Goal: Information Seeking & Learning: Learn about a topic

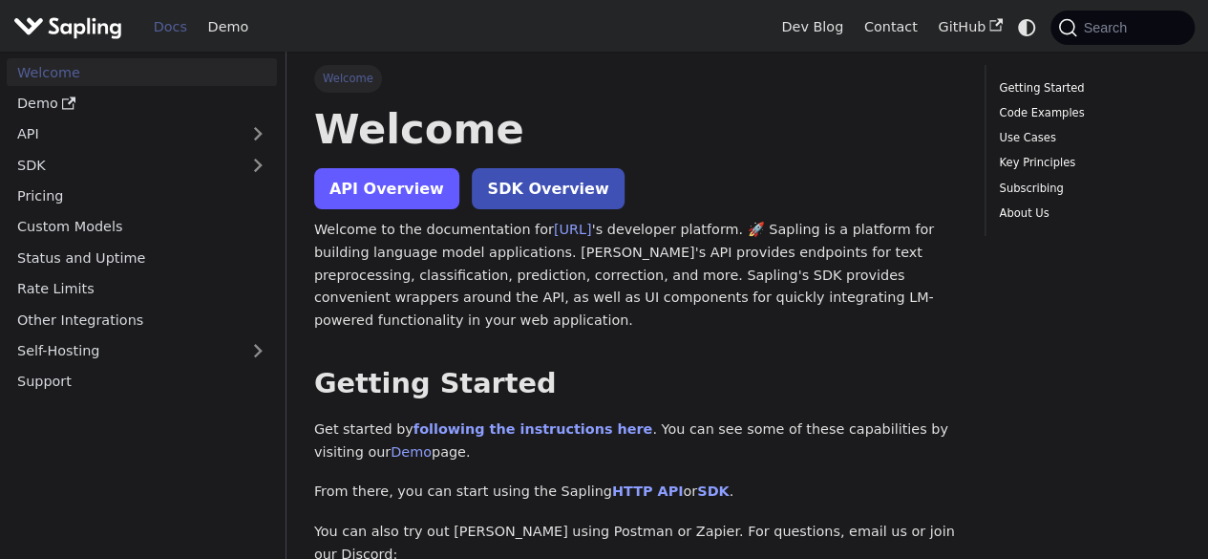
click at [349, 190] on link "API Overview" at bounding box center [386, 188] width 145 height 41
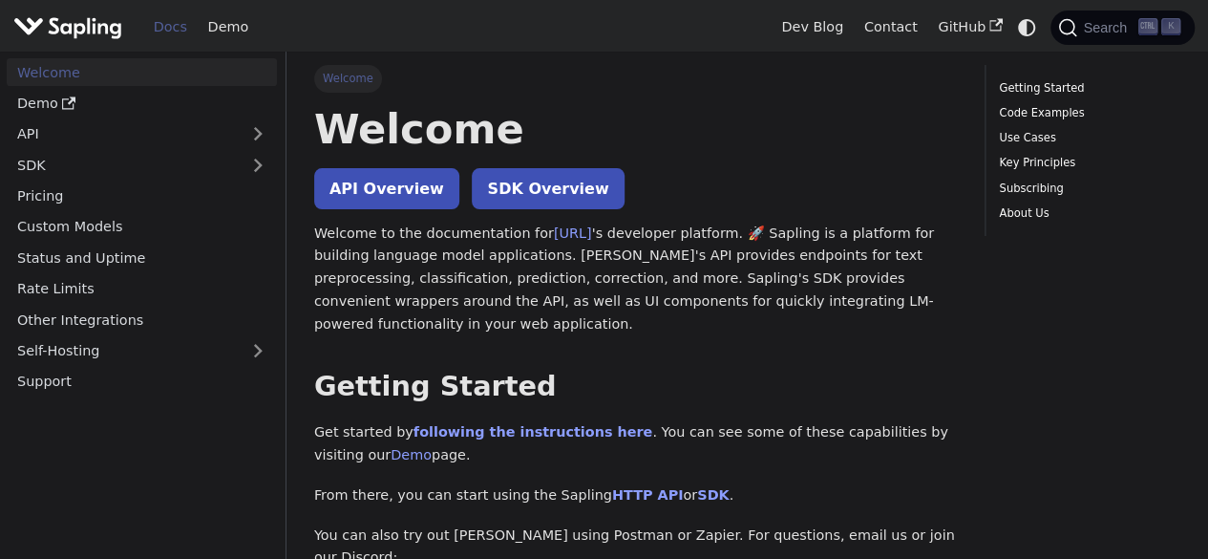
click at [82, 149] on ul "Welcome Demo API SDK Pricing Custom Models Status and Uptime Rate Limits Other …" at bounding box center [142, 226] width 270 height 337
click at [124, 135] on link "API" at bounding box center [123, 134] width 232 height 28
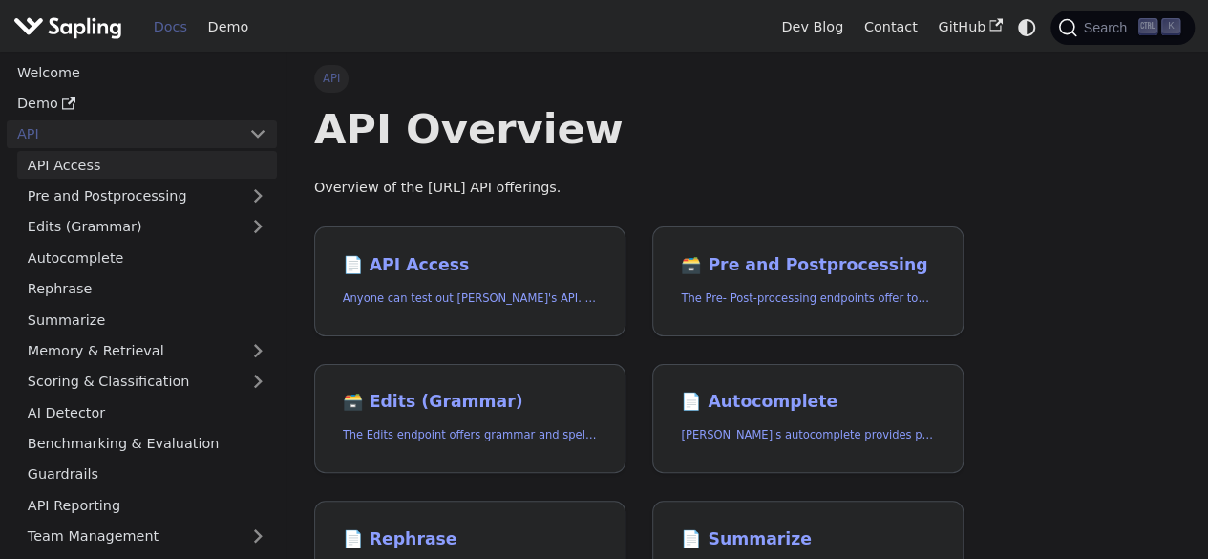
click at [137, 169] on link "API Access" at bounding box center [147, 165] width 260 height 28
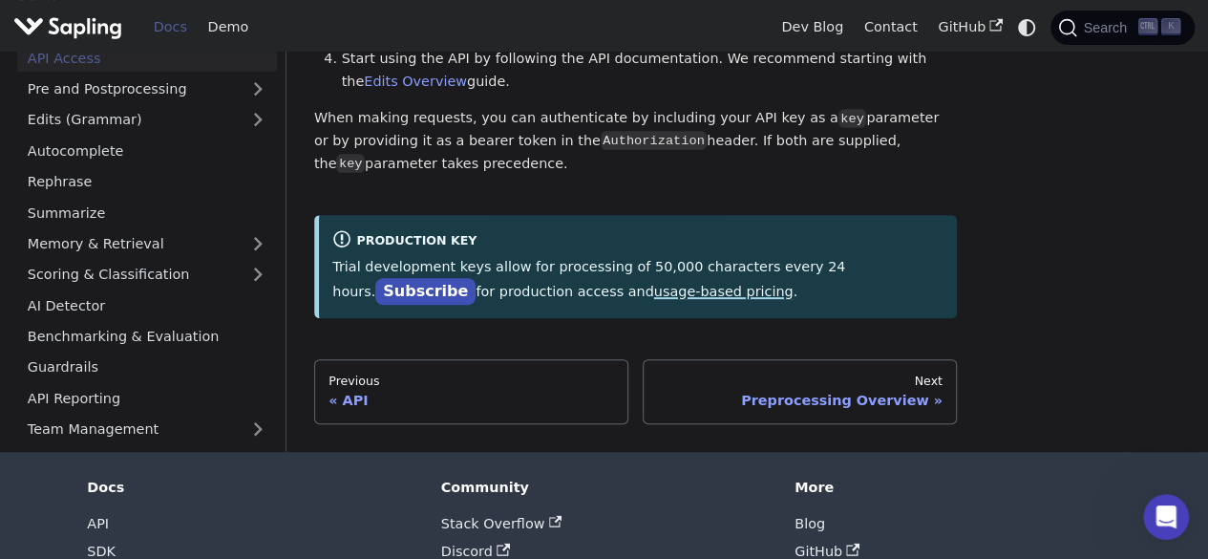
click at [654, 295] on link "usage-based pricing" at bounding box center [723, 291] width 139 height 15
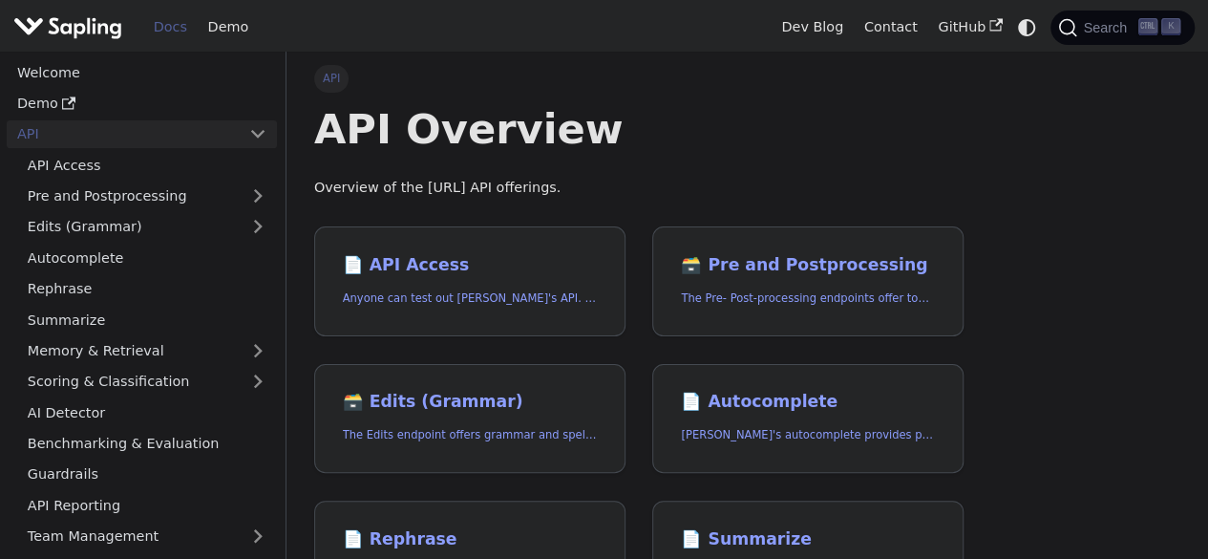
click at [65, 27] on img "Main" at bounding box center [67, 27] width 109 height 28
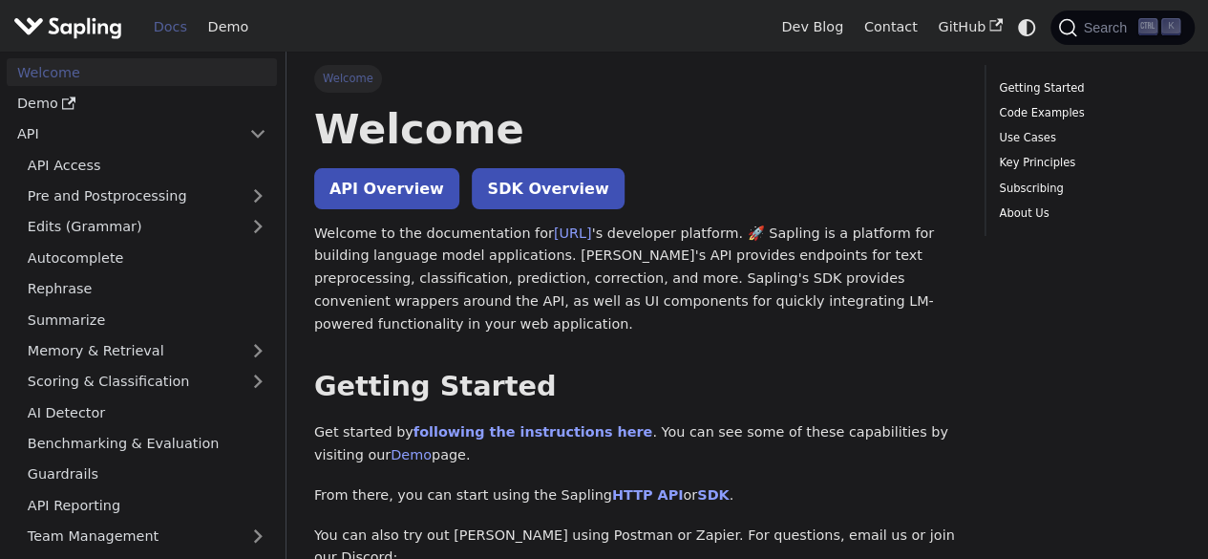
click at [74, 42] on div "Docs Demo" at bounding box center [391, 27] width 757 height 41
click at [66, 33] on img "Main" at bounding box center [67, 27] width 109 height 28
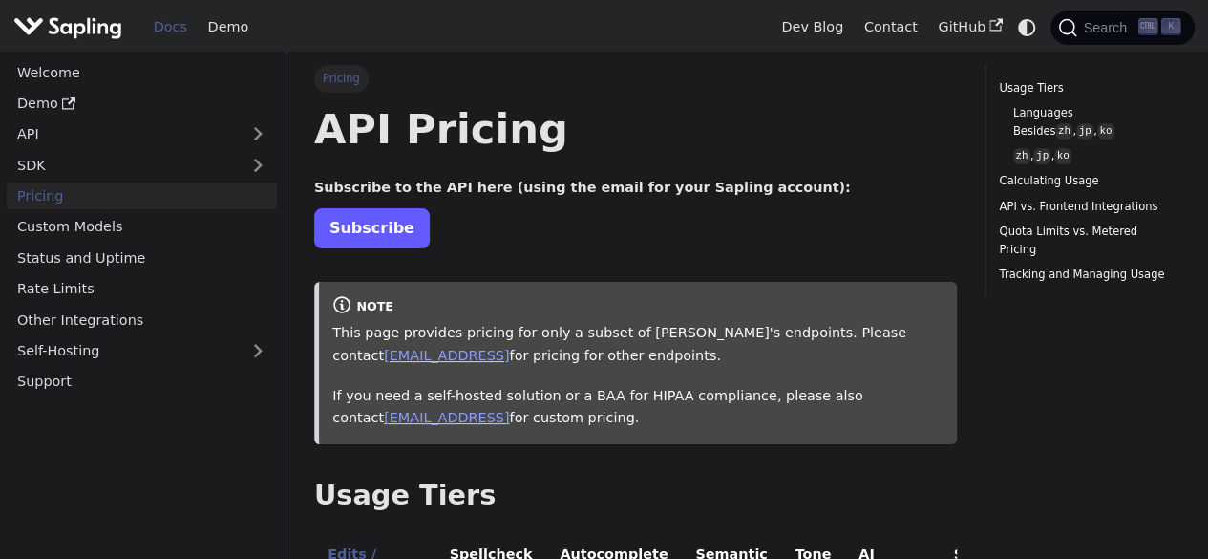
click at [361, 225] on link "Subscribe" at bounding box center [372, 227] width 116 height 39
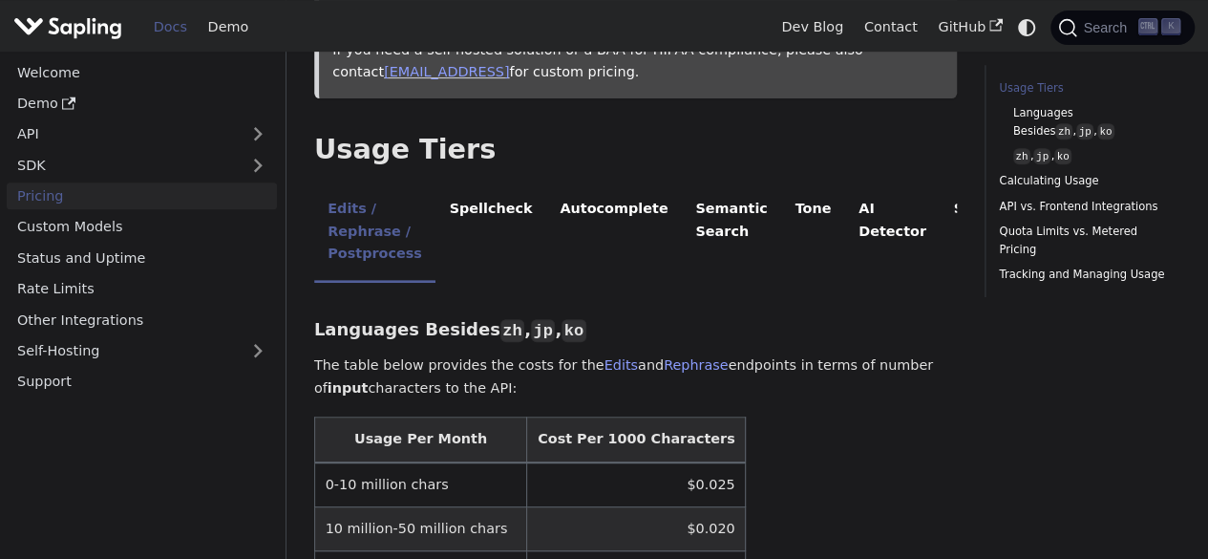
scroll to position [349, 0]
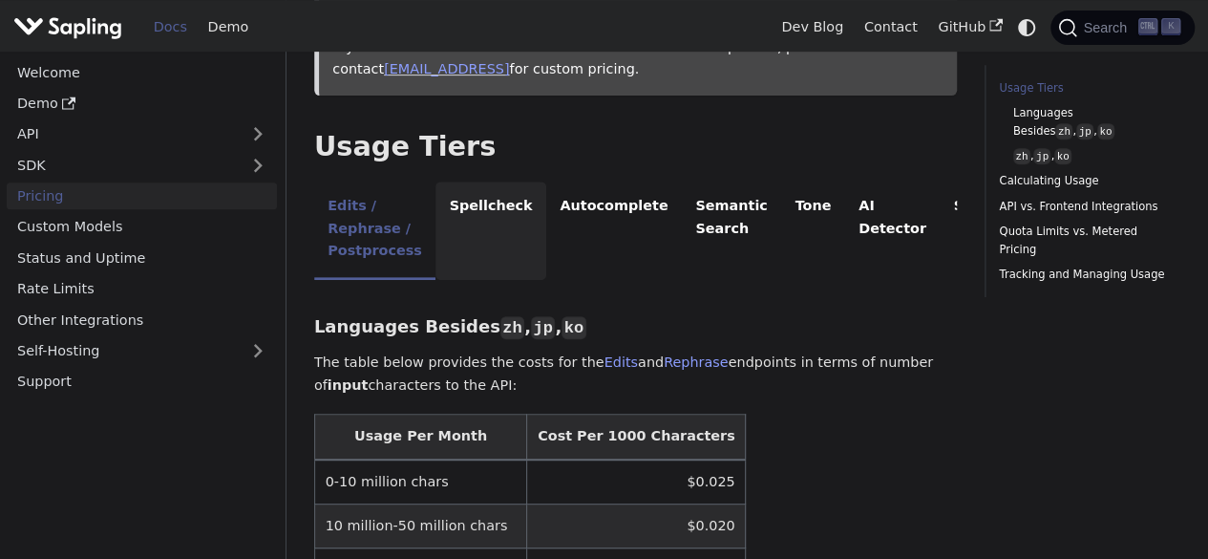
click at [508, 222] on li "Spellcheck" at bounding box center [490, 230] width 111 height 98
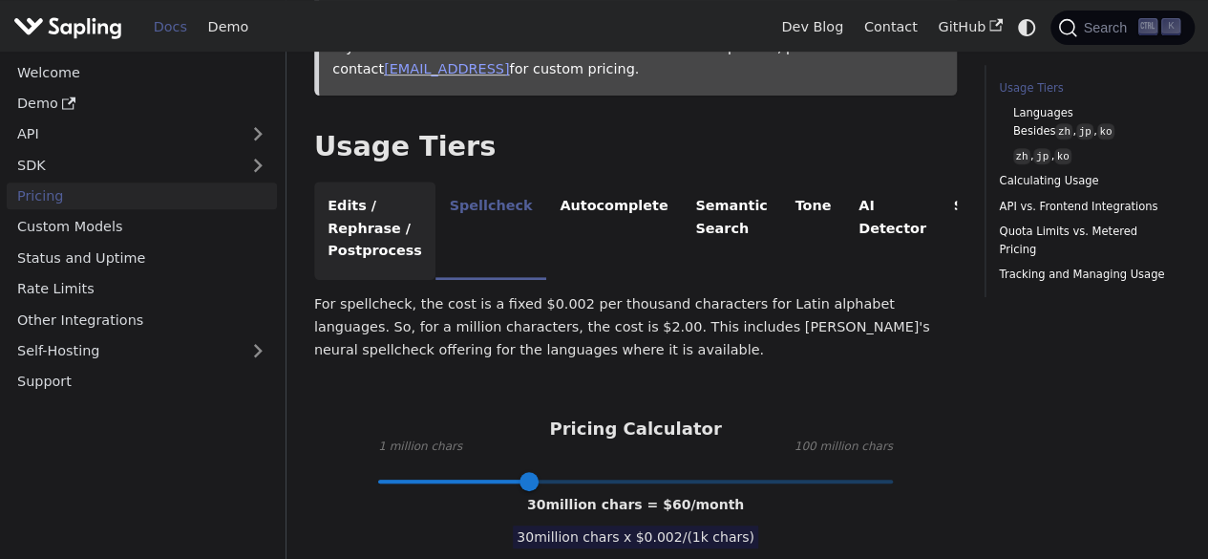
click at [435, 213] on li "Edits / Rephrase / Postprocess" at bounding box center [374, 230] width 121 height 98
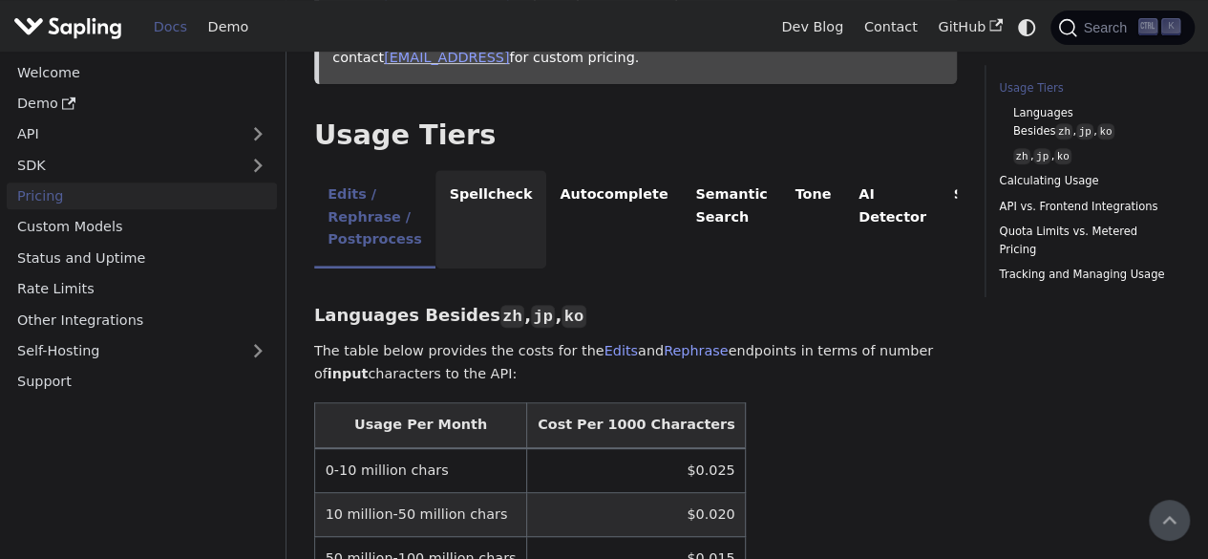
scroll to position [359, 0]
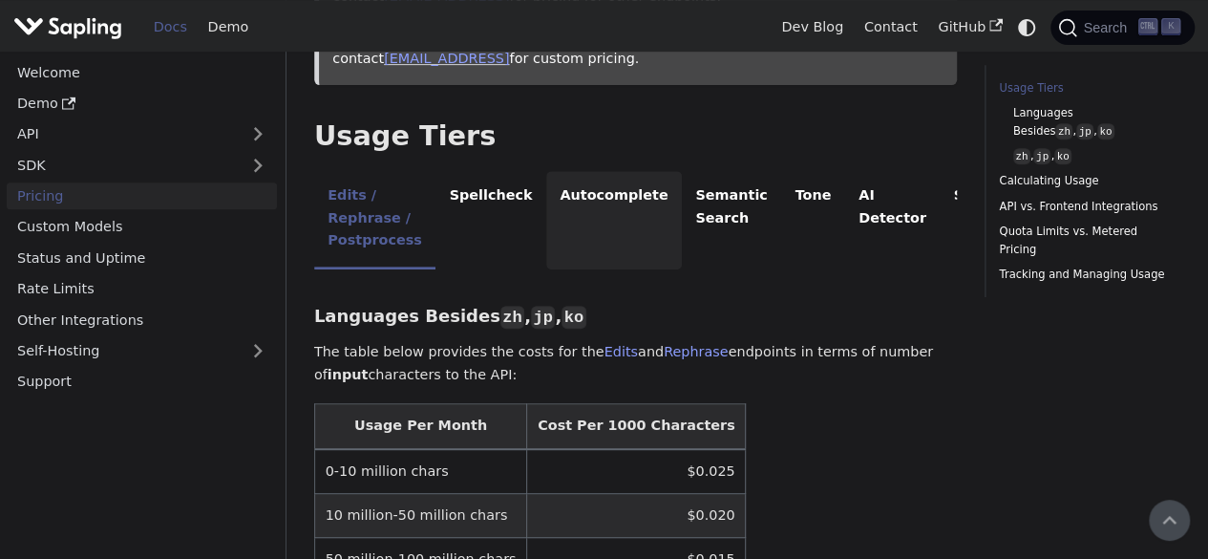
click at [663, 195] on li "Autocomplete" at bounding box center [614, 220] width 136 height 98
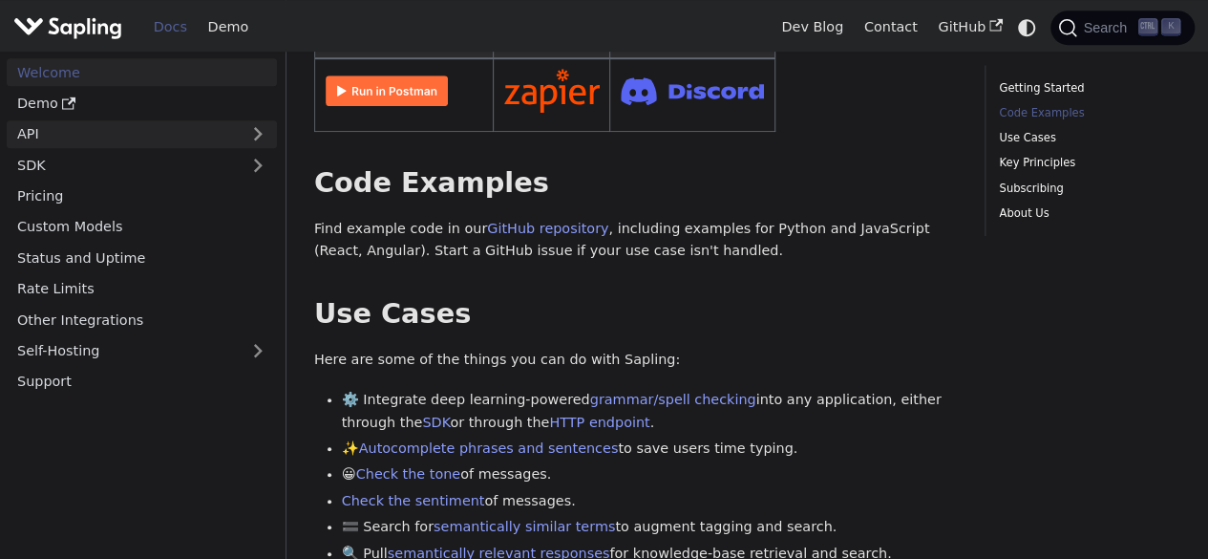
click at [193, 146] on link "API" at bounding box center [123, 134] width 232 height 28
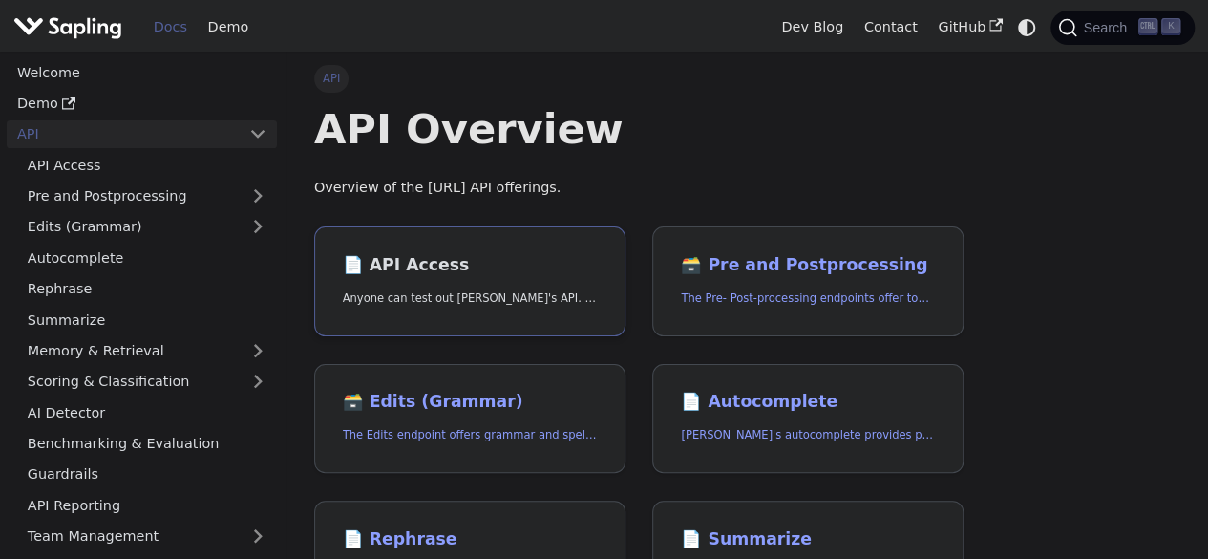
click at [414, 250] on link "📄️ API Access Anyone can test out [PERSON_NAME]'s API. To get started with the …" at bounding box center [469, 281] width 311 height 110
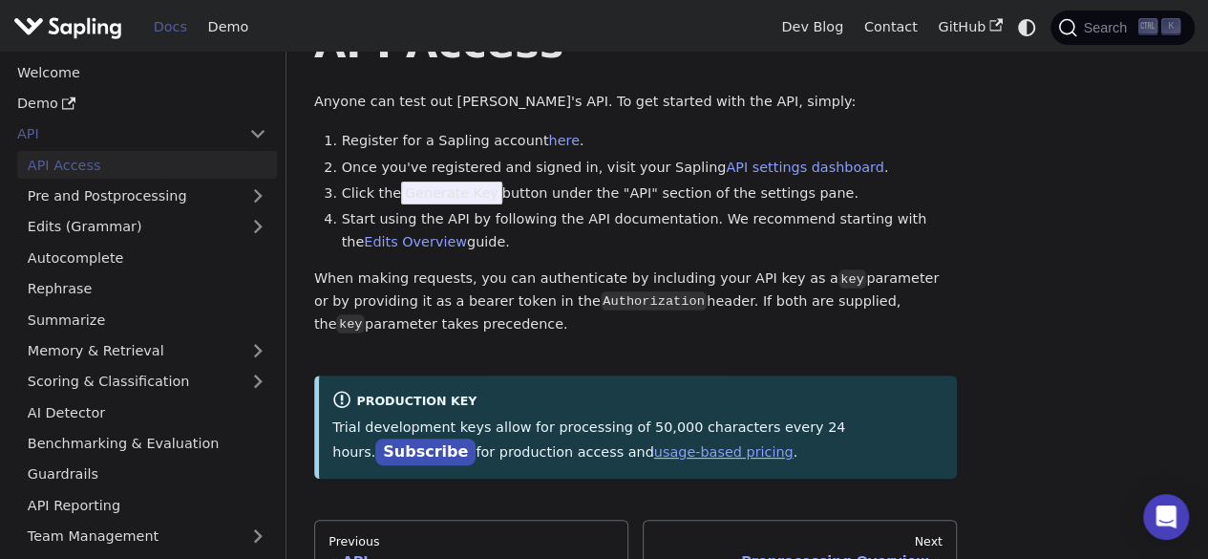
scroll to position [82, 0]
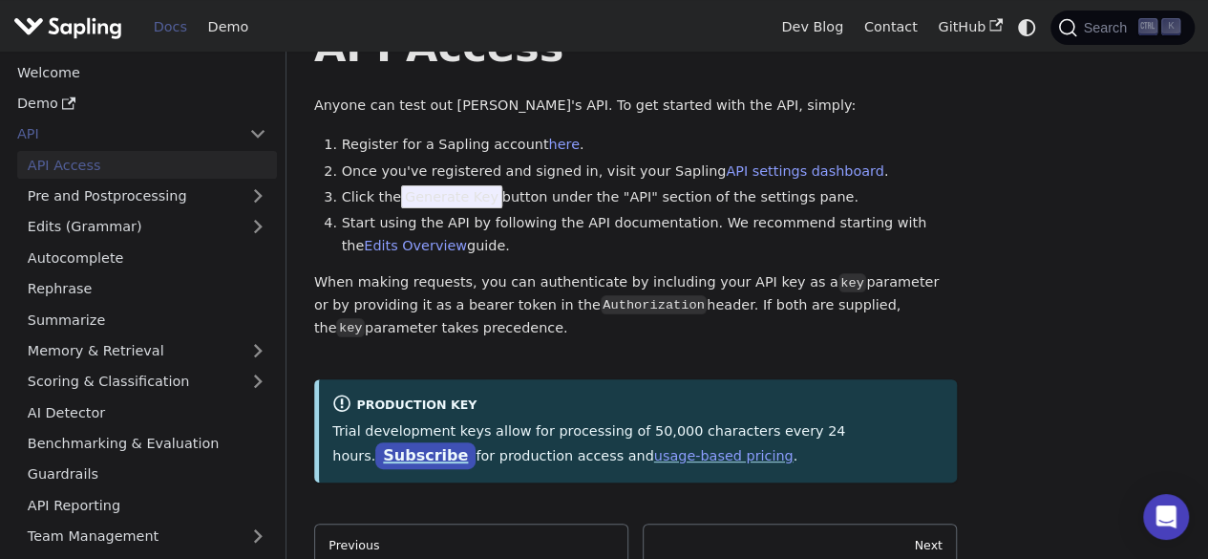
click at [476, 442] on link "Subscribe" at bounding box center [425, 456] width 100 height 28
click at [130, 219] on link "Edits (Grammar)" at bounding box center [147, 227] width 260 height 28
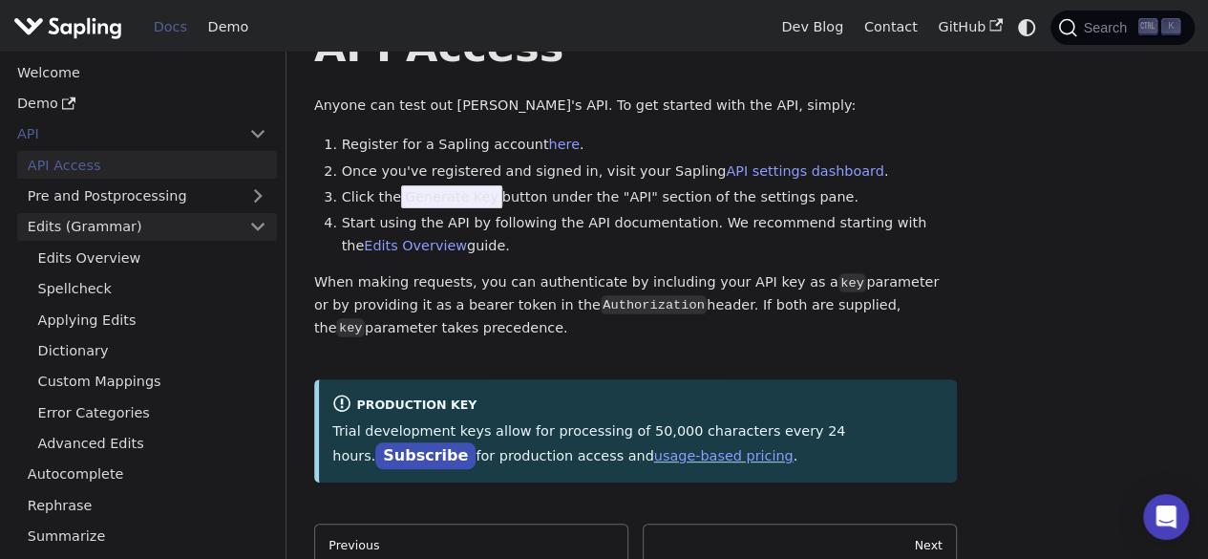
click at [130, 219] on link "Edits (Grammar)" at bounding box center [147, 227] width 260 height 28
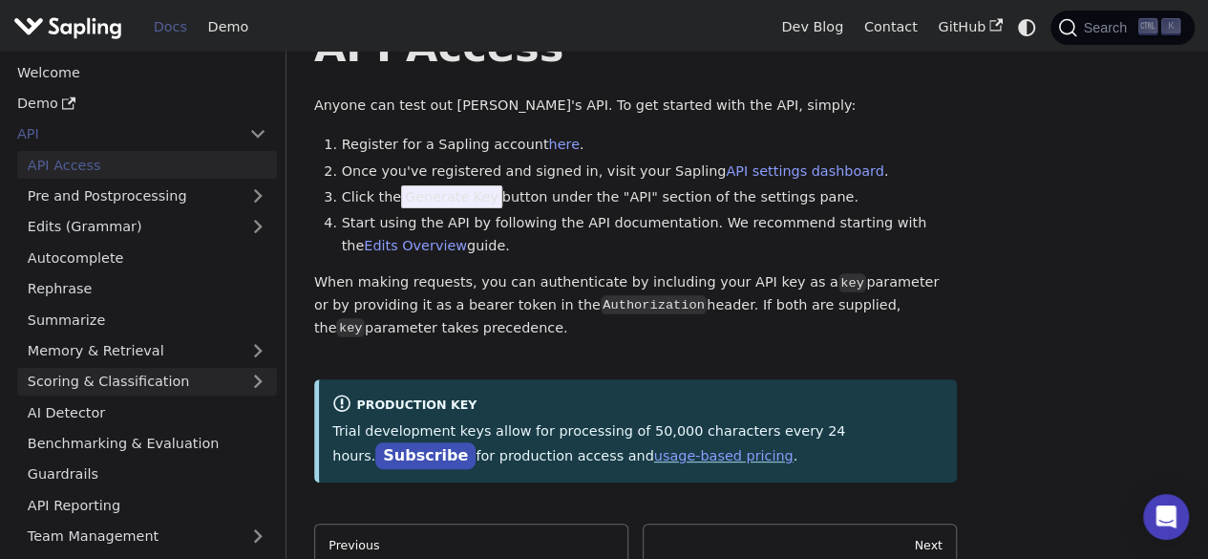
click at [149, 379] on link "Scoring & Classification" at bounding box center [147, 382] width 260 height 28
click at [127, 381] on link "Scoring & Classification" at bounding box center [147, 382] width 260 height 28
click at [109, 412] on link "AI Detector" at bounding box center [147, 412] width 260 height 28
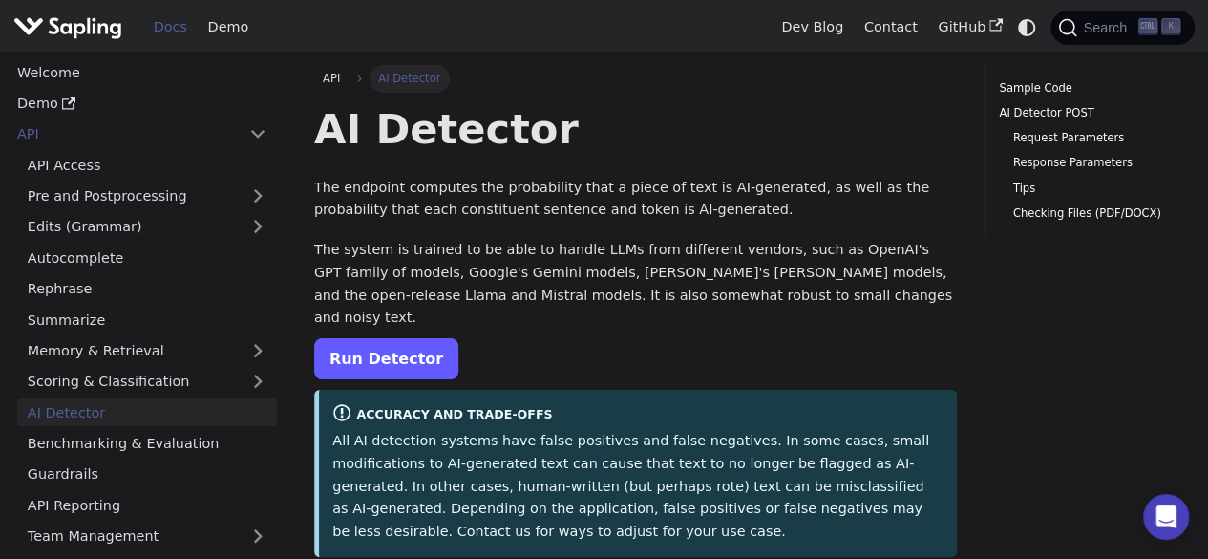
click at [395, 343] on link "Run Detector" at bounding box center [386, 358] width 144 height 41
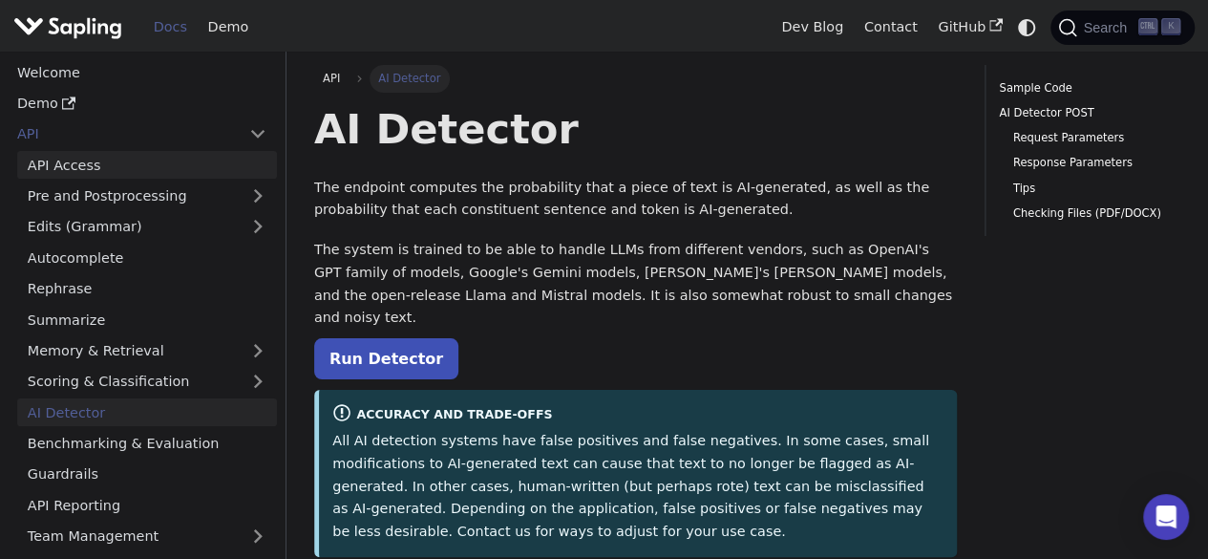
click at [65, 161] on link "API Access" at bounding box center [147, 165] width 260 height 28
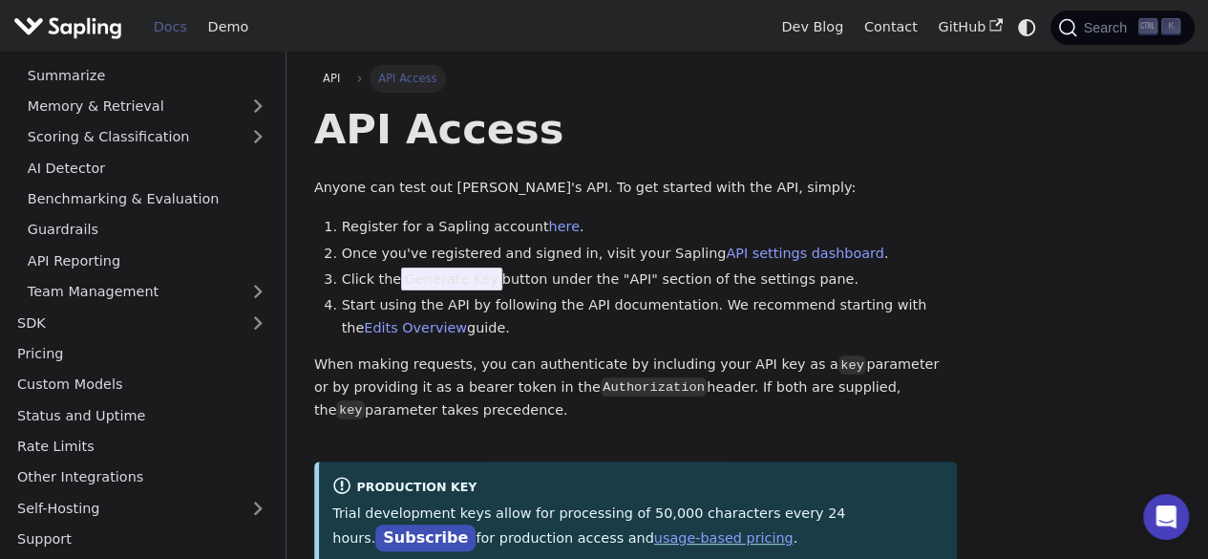
scroll to position [61, 0]
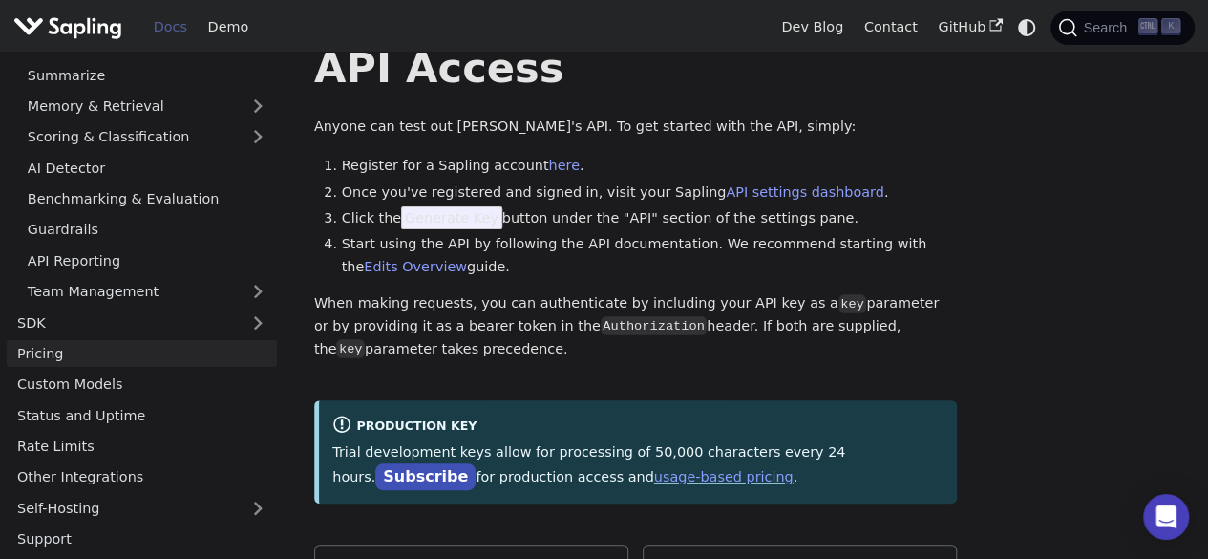
click at [101, 353] on link "Pricing" at bounding box center [142, 354] width 270 height 28
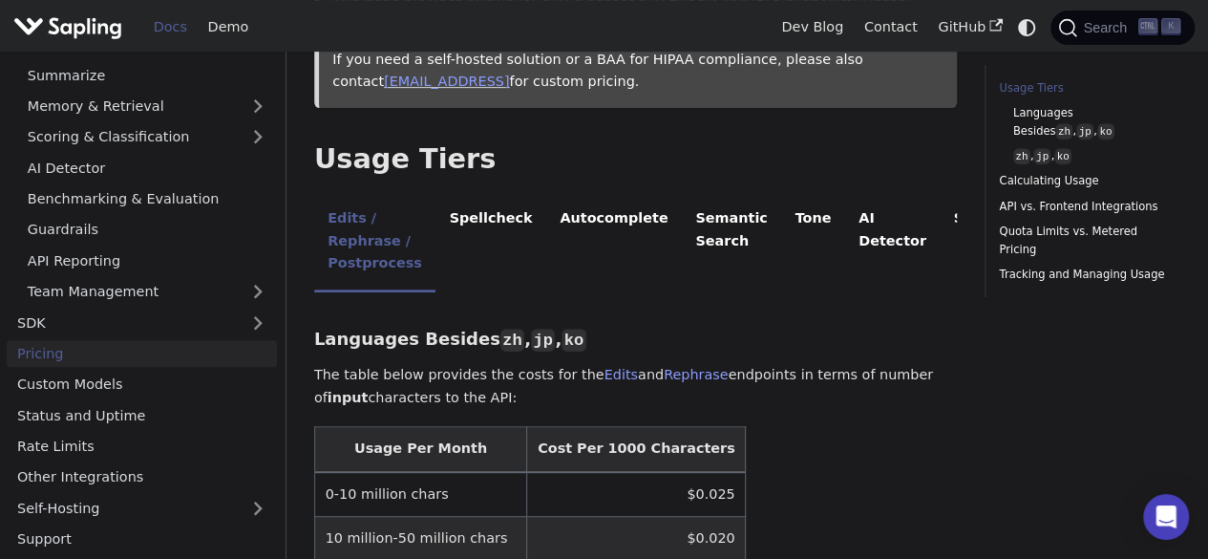
scroll to position [337, 0]
click at [857, 234] on li "AI Detector" at bounding box center [892, 242] width 95 height 98
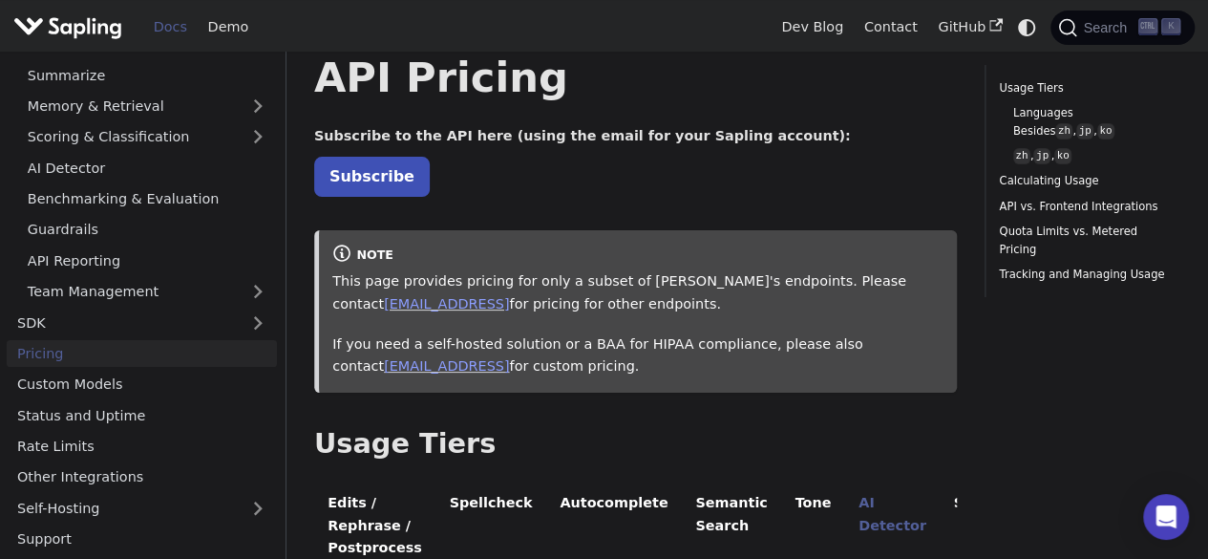
scroll to position [0, 0]
